Goal: Information Seeking & Learning: Learn about a topic

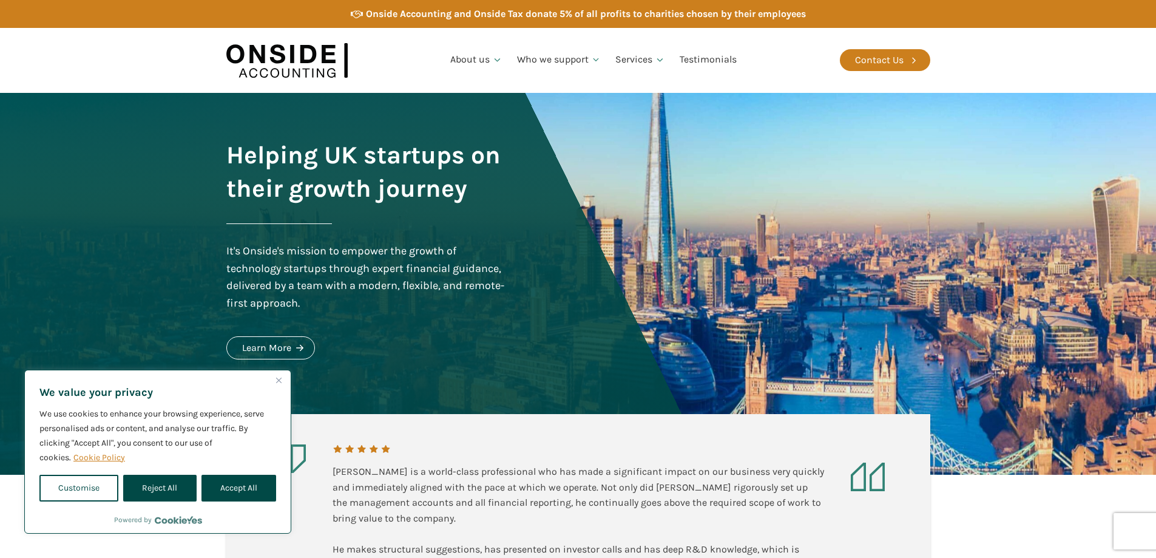
click at [171, 490] on button "Reject All" at bounding box center [159, 488] width 73 height 27
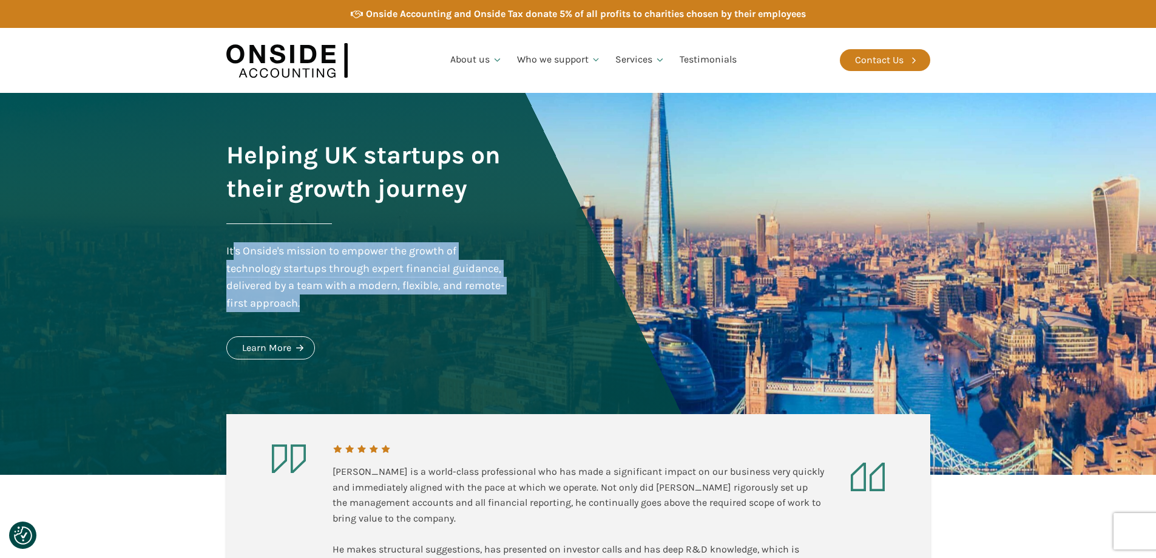
drag, startPoint x: 232, startPoint y: 251, endPoint x: 442, endPoint y: 306, distance: 217.3
click at [442, 306] on div "It's Onside's mission to empower the growth of technology startups through expe…" at bounding box center [367, 277] width 282 height 70
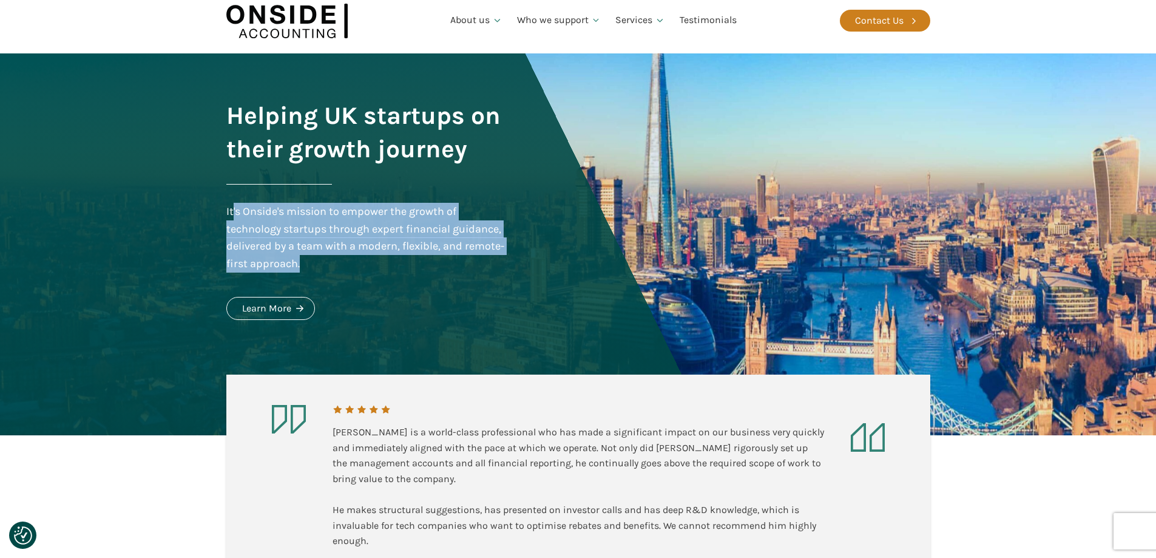
scroll to position [61, 0]
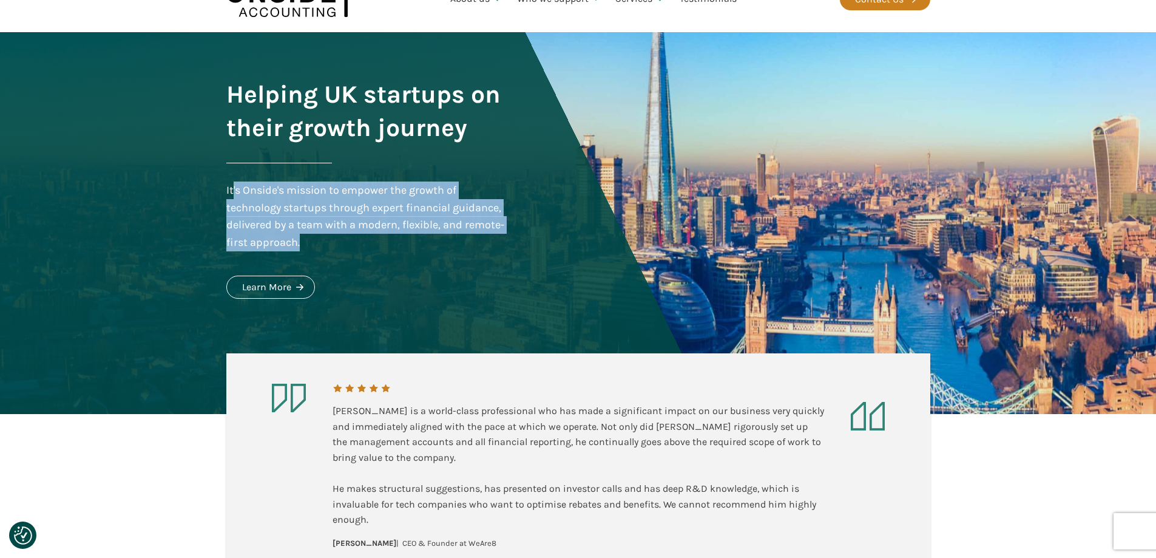
drag, startPoint x: 391, startPoint y: 543, endPoint x: 487, endPoint y: 544, distance: 95.3
click at [487, 544] on div "[PERSON_NAME] is a world-class professional who has made a significant impact o…" at bounding box center [579, 467] width 492 height 166
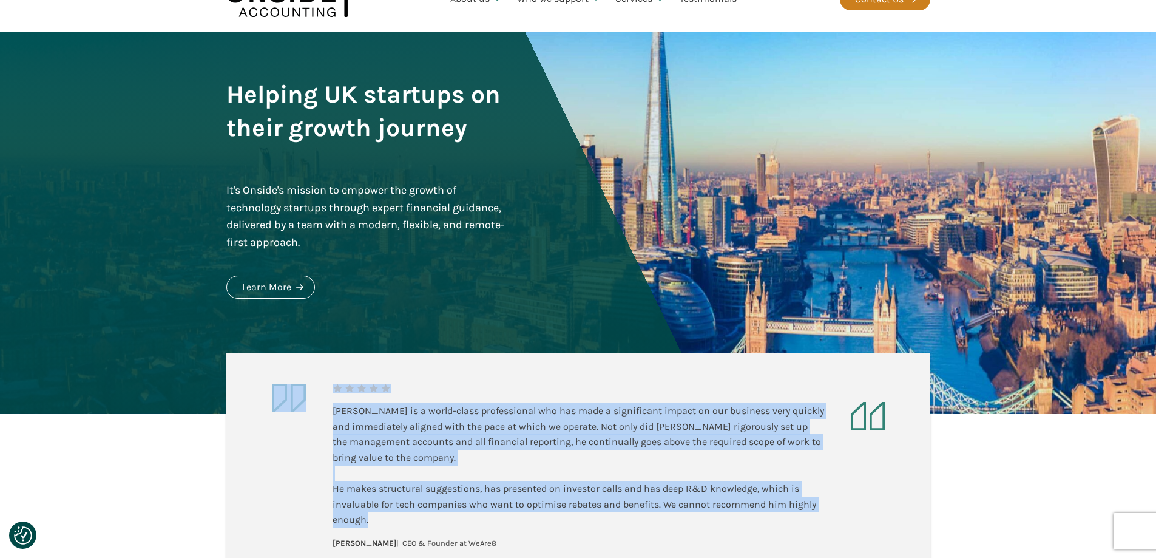
drag, startPoint x: 331, startPoint y: 409, endPoint x: 652, endPoint y: 514, distance: 337.2
click at [652, 514] on aside "[PERSON_NAME] is a world-class professional who has made a significant impact o…" at bounding box center [578, 466] width 704 height 227
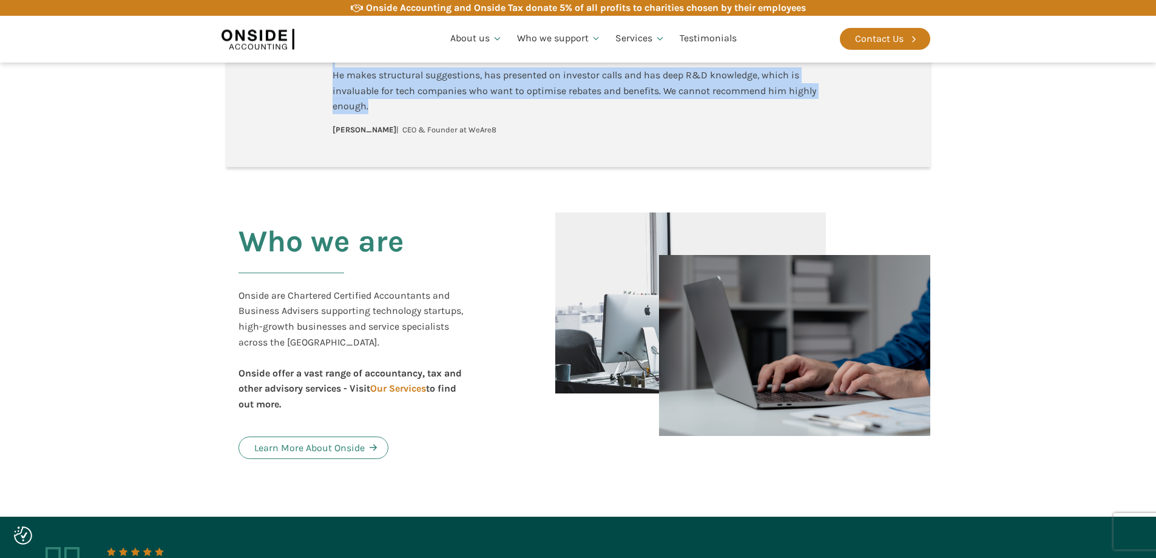
scroll to position [486, 0]
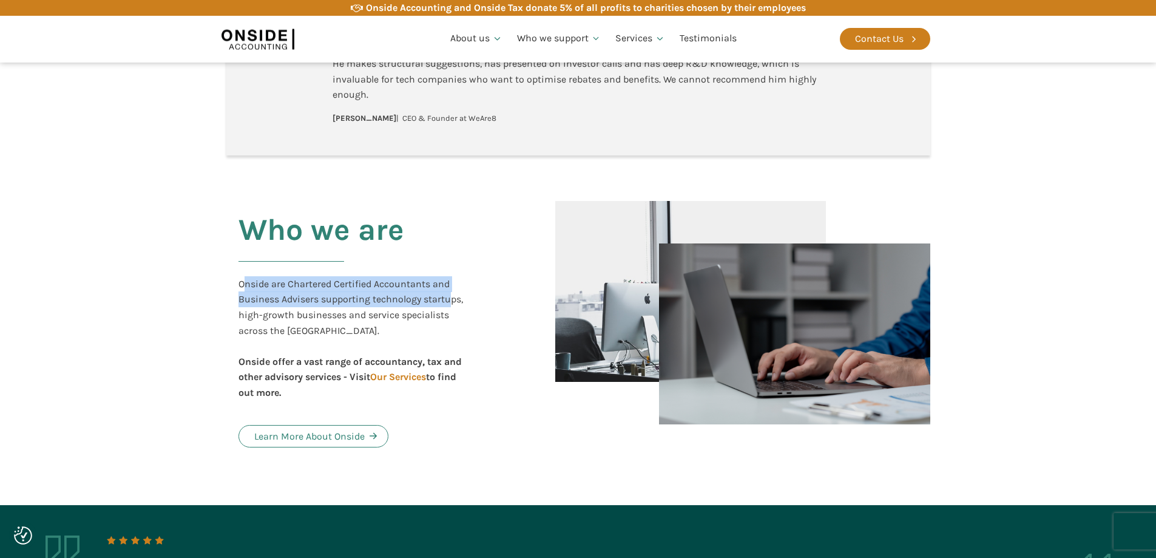
drag, startPoint x: 296, startPoint y: 281, endPoint x: 451, endPoint y: 297, distance: 155.6
click at [451, 297] on div "Onside are Chartered Certified Accountants and Business Advisers supporting tec…" at bounding box center [356, 338] width 234 height 124
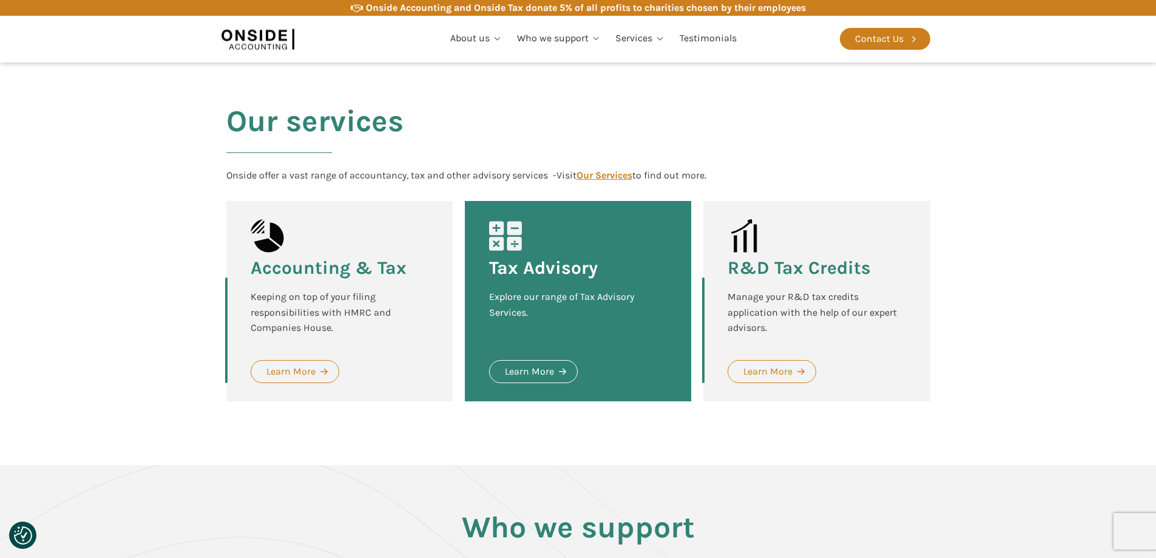
scroll to position [1153, 0]
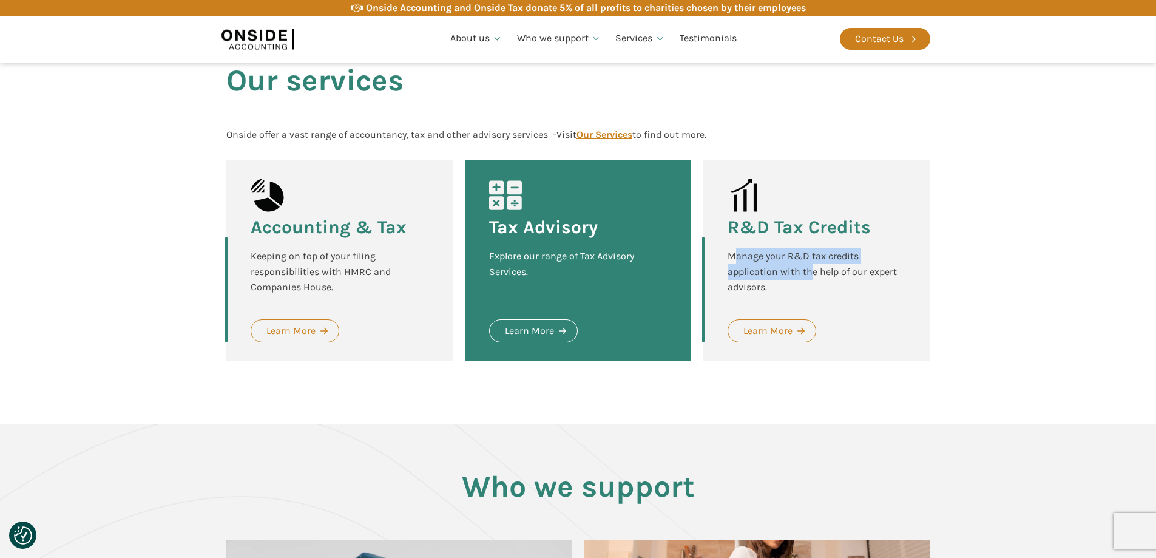
drag, startPoint x: 732, startPoint y: 240, endPoint x: 813, endPoint y: 260, distance: 83.8
click at [813, 260] on div "Manage your R&D tax credits application with the help of our expert advisors." at bounding box center [817, 271] width 178 height 47
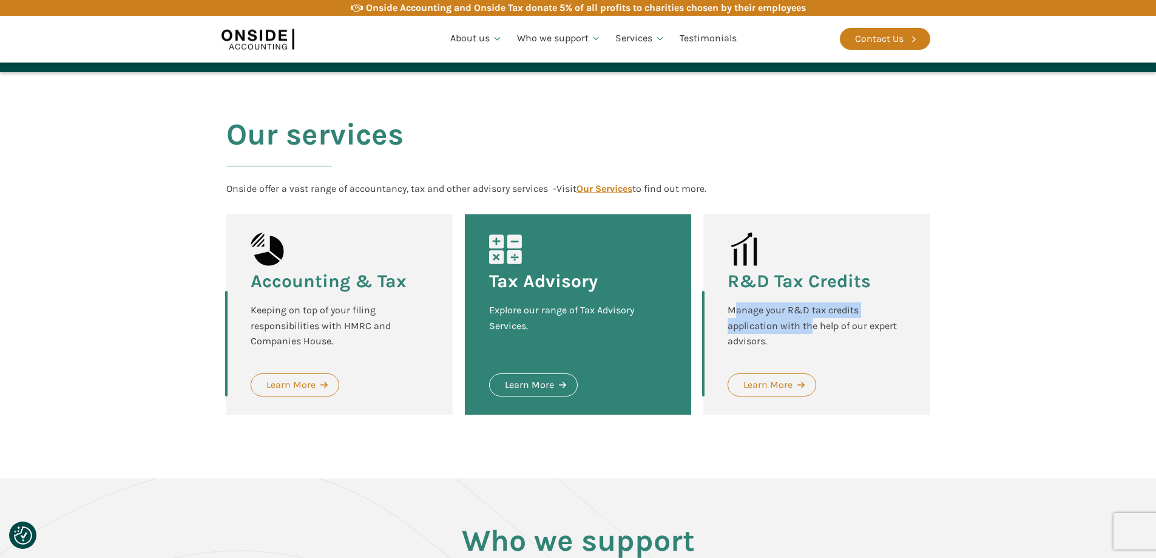
scroll to position [1064, 0]
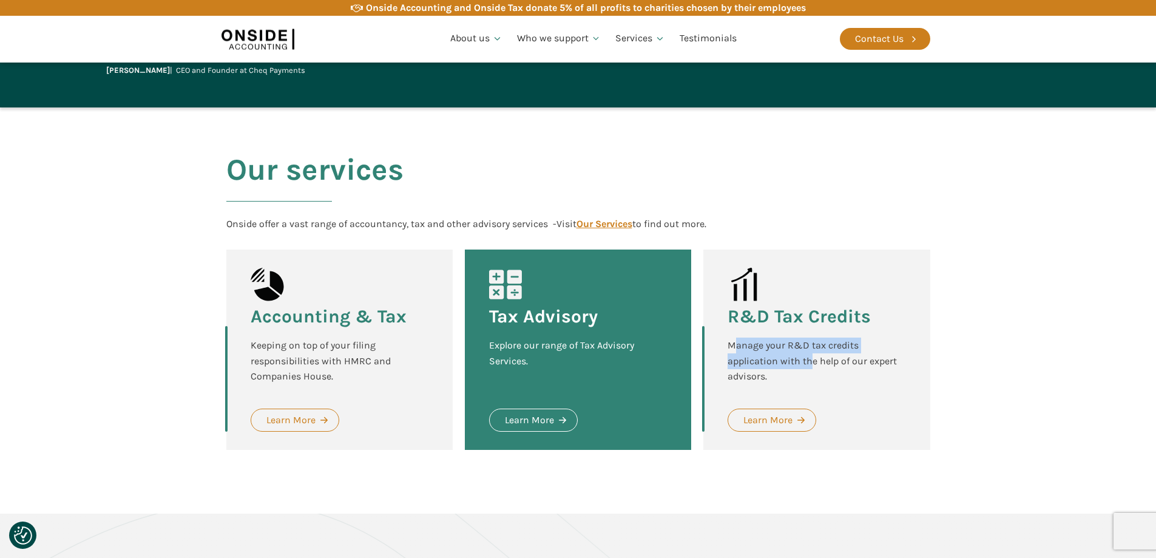
click at [773, 412] on div "Learn More" at bounding box center [767, 420] width 49 height 16
